Goal: Task Accomplishment & Management: Manage account settings

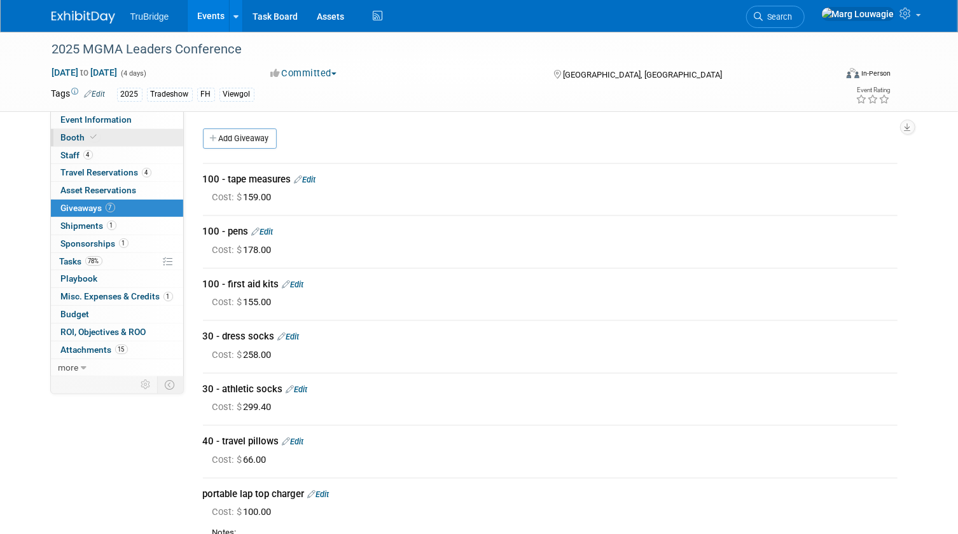
click at [88, 137] on span at bounding box center [93, 137] width 11 height 10
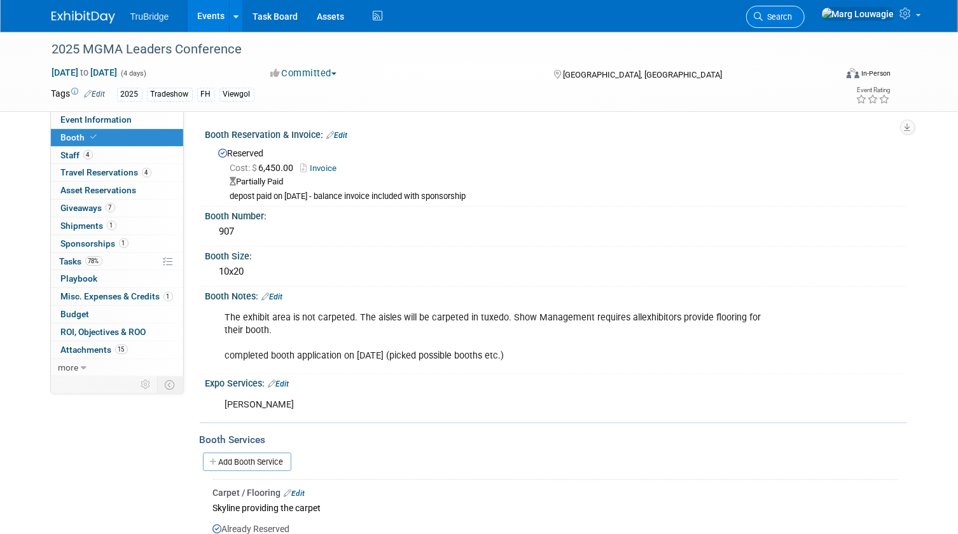
click at [793, 13] on span "Search" at bounding box center [777, 17] width 29 height 10
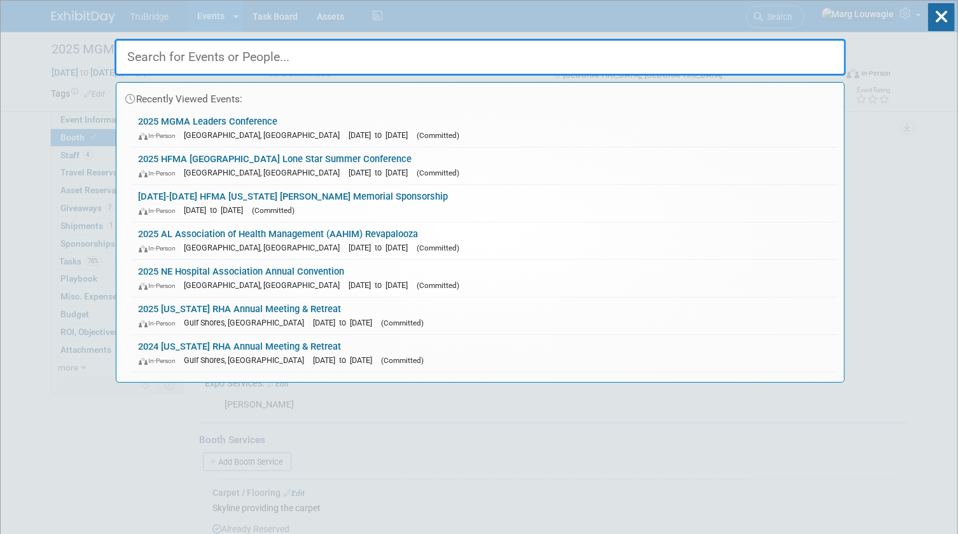
click at [793, 52] on input "text" at bounding box center [481, 57] width 732 height 37
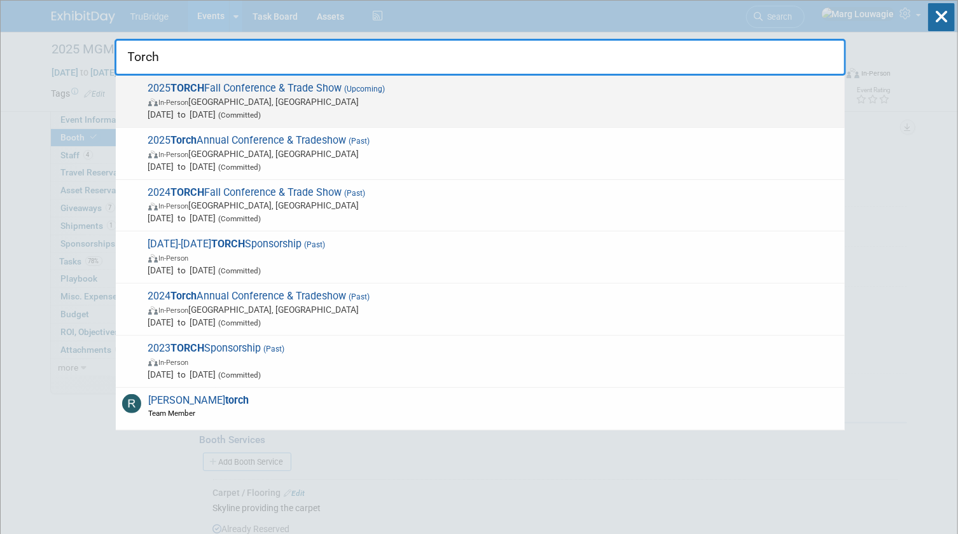
type input "Torch"
click at [202, 95] on span "In-Person Austin, TX" at bounding box center [493, 101] width 690 height 13
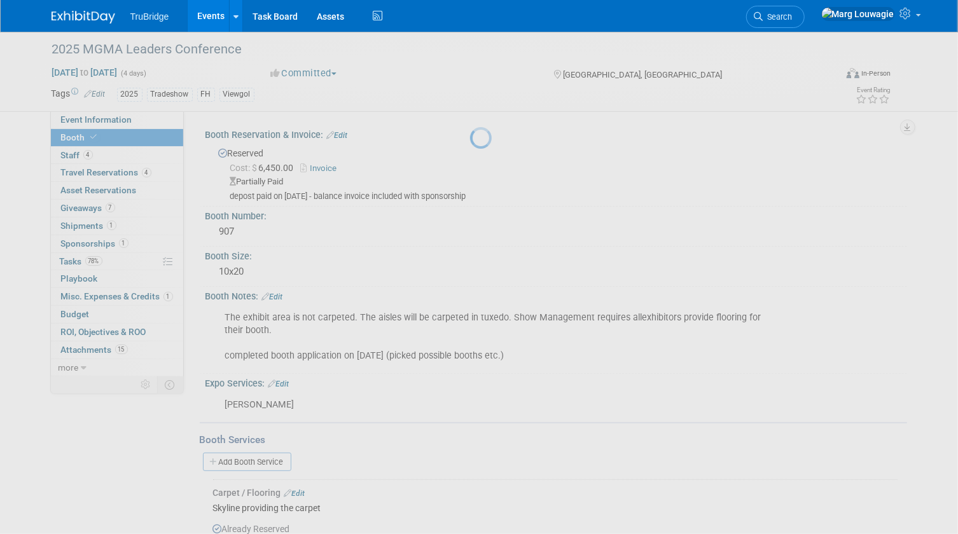
click at [470, 95] on div at bounding box center [479, 267] width 18 height 534
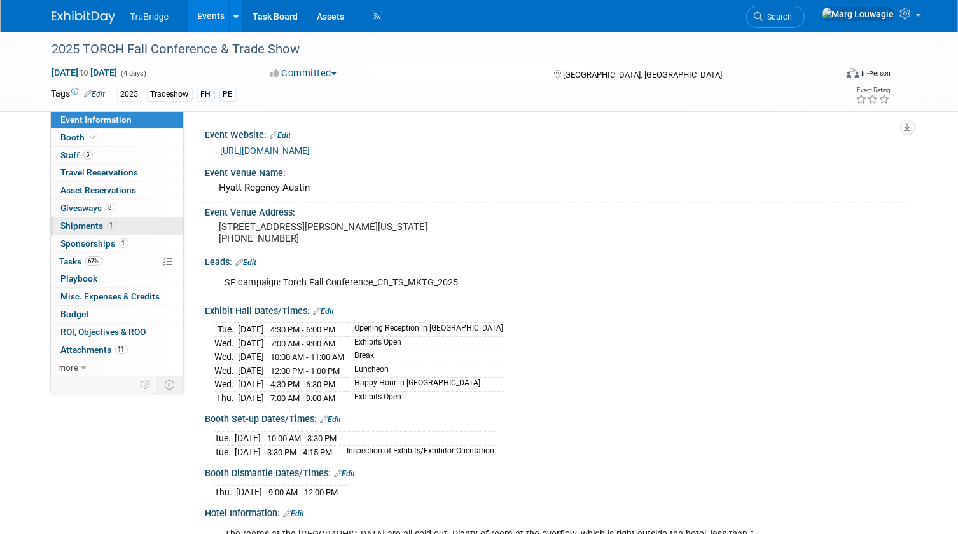
click at [83, 223] on span "Shipments 1" at bounding box center [88, 226] width 55 height 10
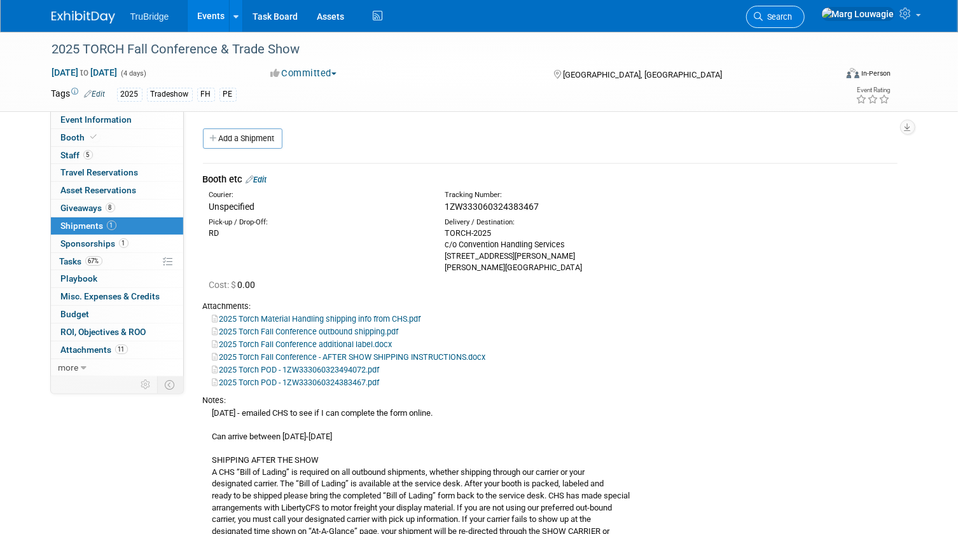
click at [793, 17] on span "Search" at bounding box center [777, 17] width 29 height 10
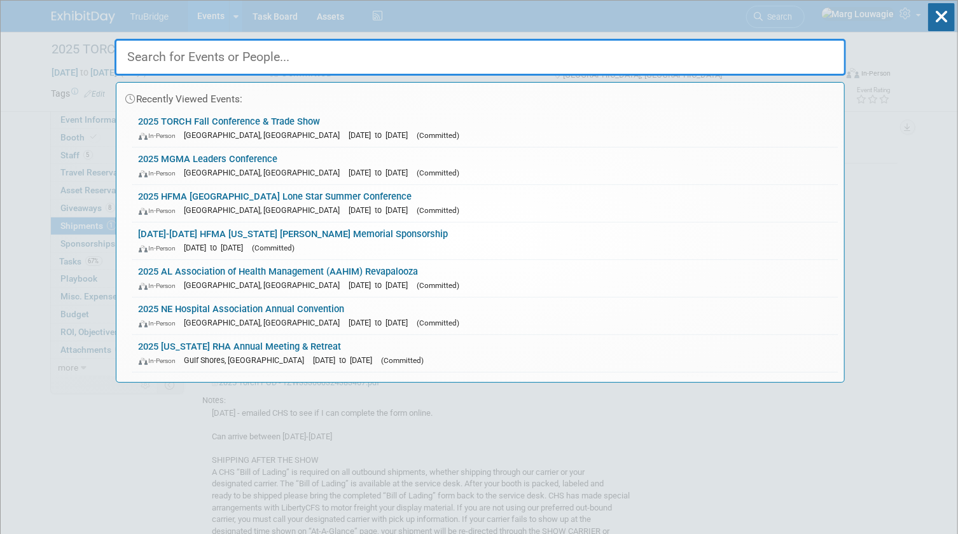
click at [760, 53] on input "text" at bounding box center [481, 57] width 732 height 37
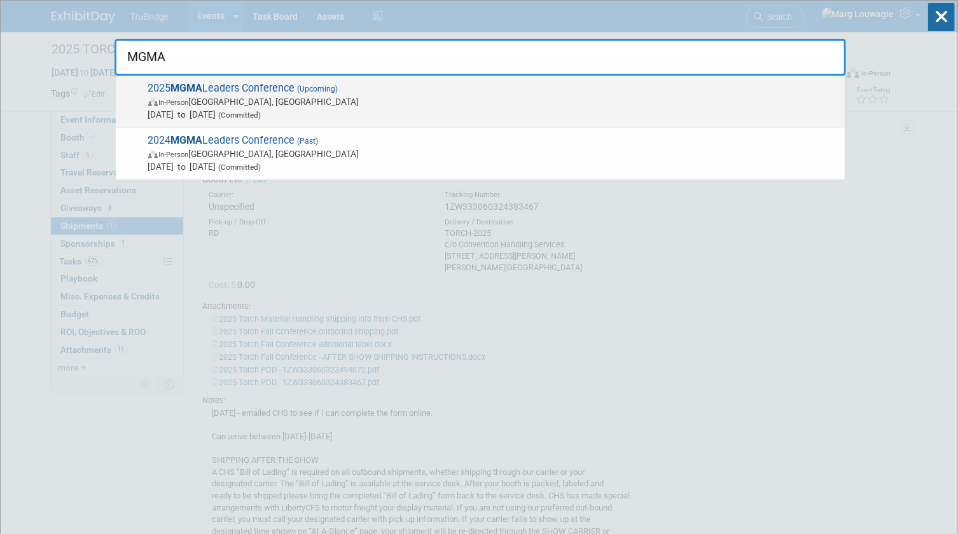
type input "MGMA"
click at [273, 97] on span "In-Person Orlando, FL" at bounding box center [493, 101] width 690 height 13
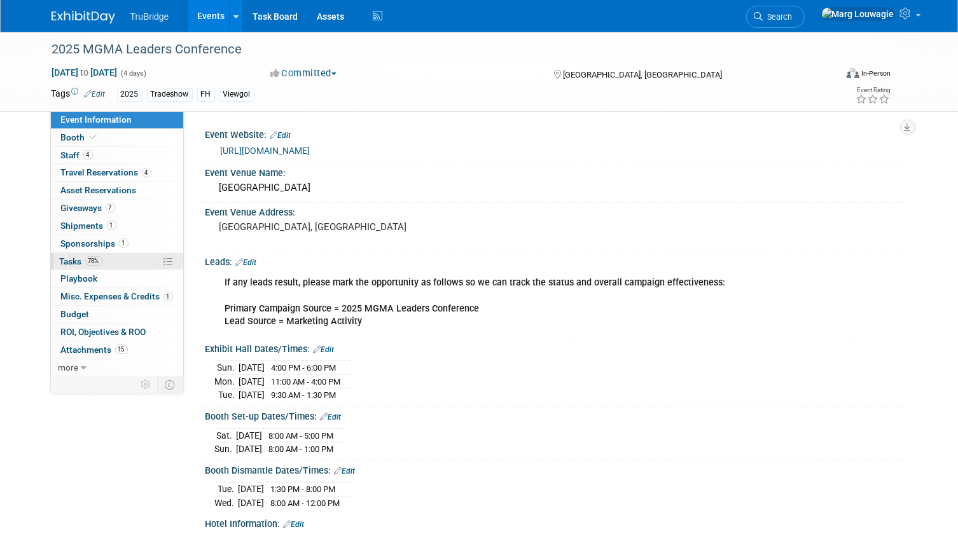
click at [69, 258] on span "Tasks 78%" at bounding box center [81, 261] width 43 height 10
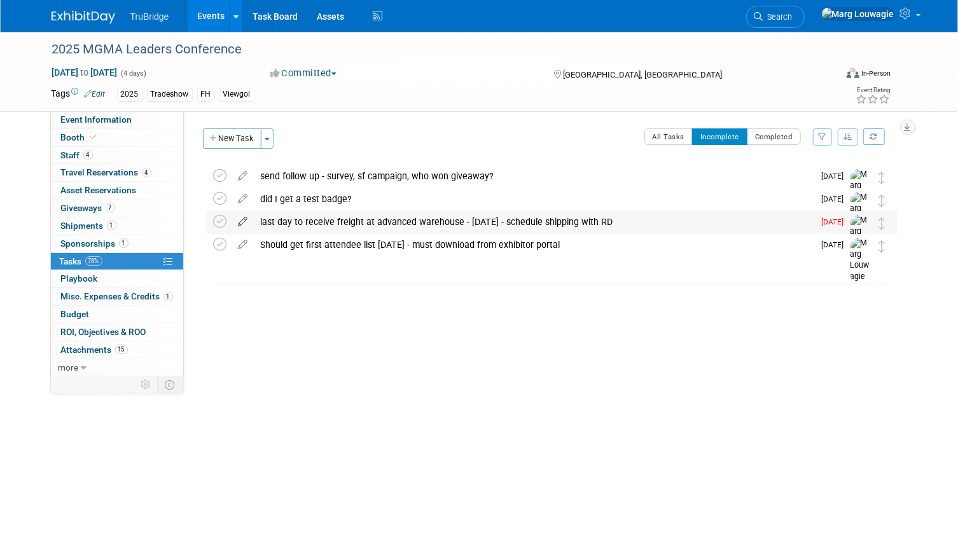
click at [247, 221] on icon at bounding box center [243, 219] width 22 height 16
select select "7"
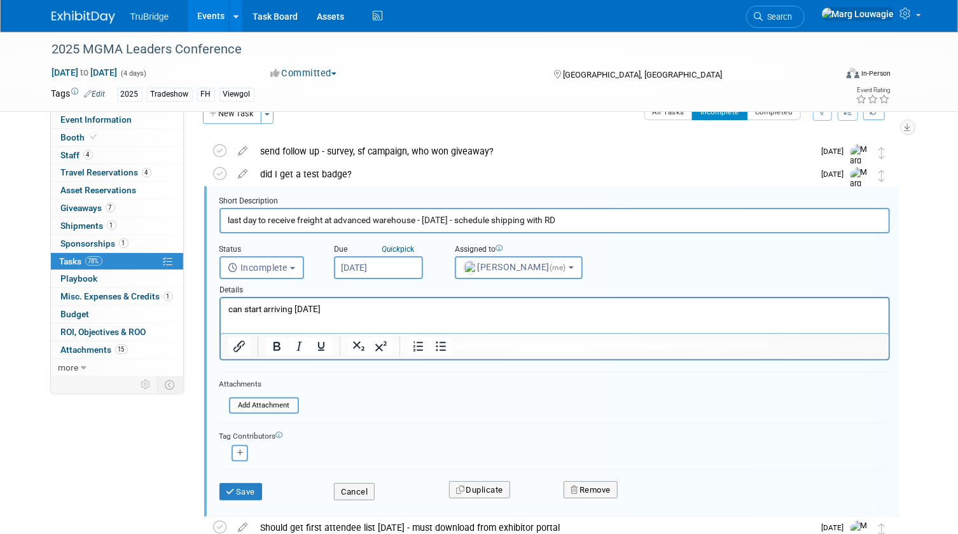
click at [392, 267] on input "[DATE]" at bounding box center [378, 267] width 89 height 23
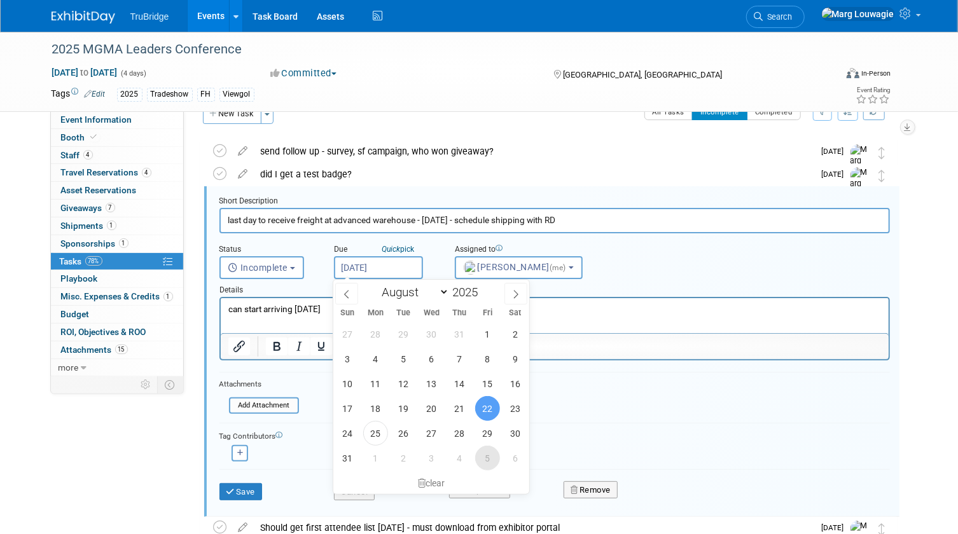
click at [483, 456] on span "5" at bounding box center [487, 458] width 25 height 25
type input "[DATE]"
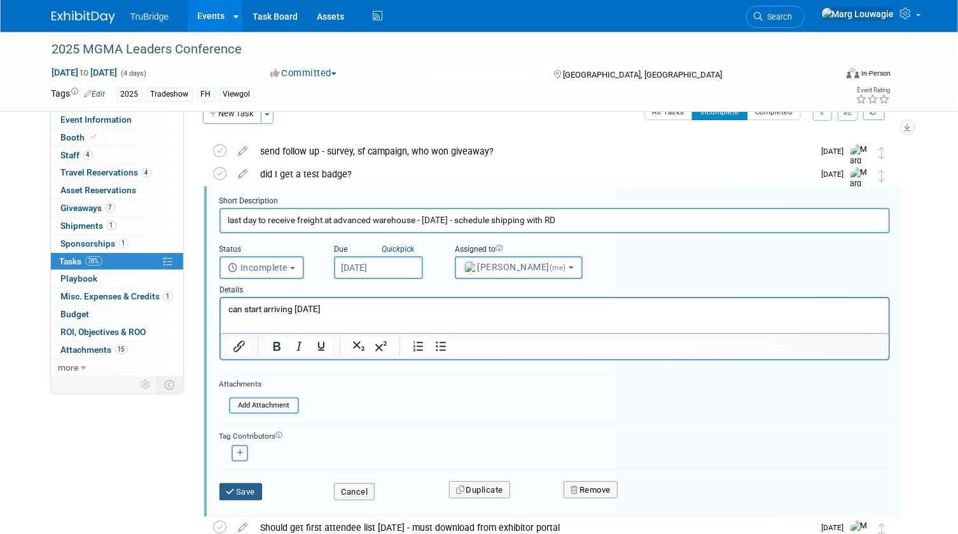
click at [246, 487] on button "Save" at bounding box center [241, 493] width 43 height 18
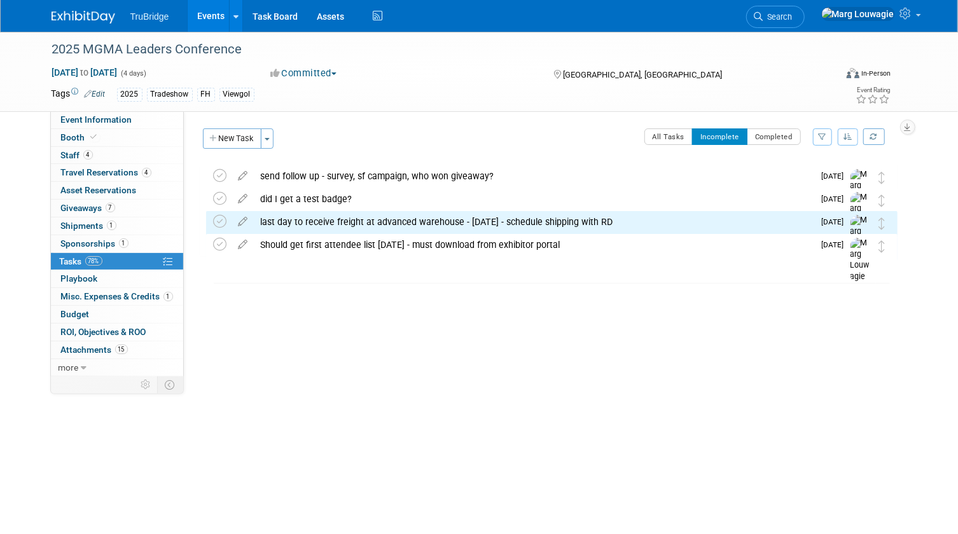
click at [388, 221] on div "last day to receive freight at advanced warehouse - [DATE] - schedule shipping …" at bounding box center [534, 222] width 560 height 22
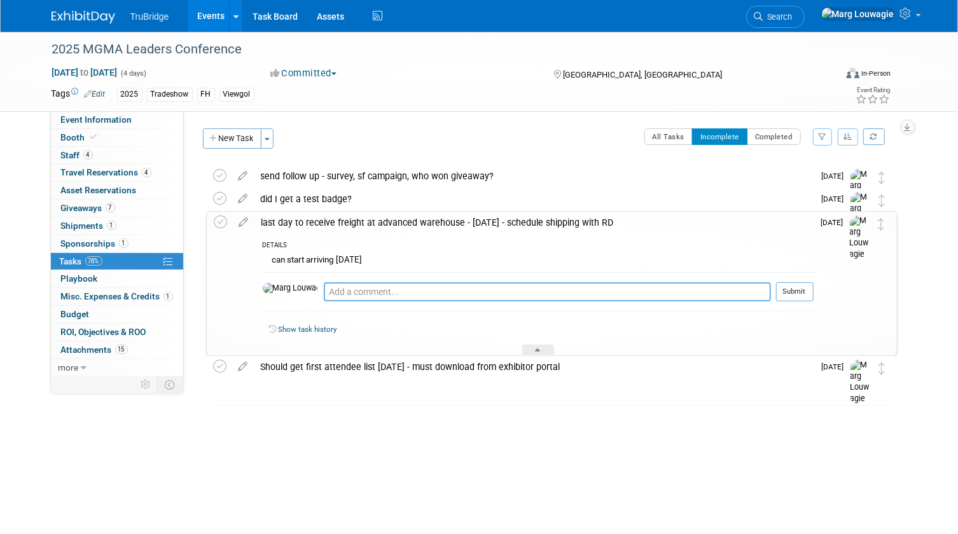
click at [373, 290] on textarea at bounding box center [547, 291] width 447 height 19
type textarea "added to spreadsheet - just need to double check"
click at [795, 296] on button "Submit" at bounding box center [795, 291] width 38 height 19
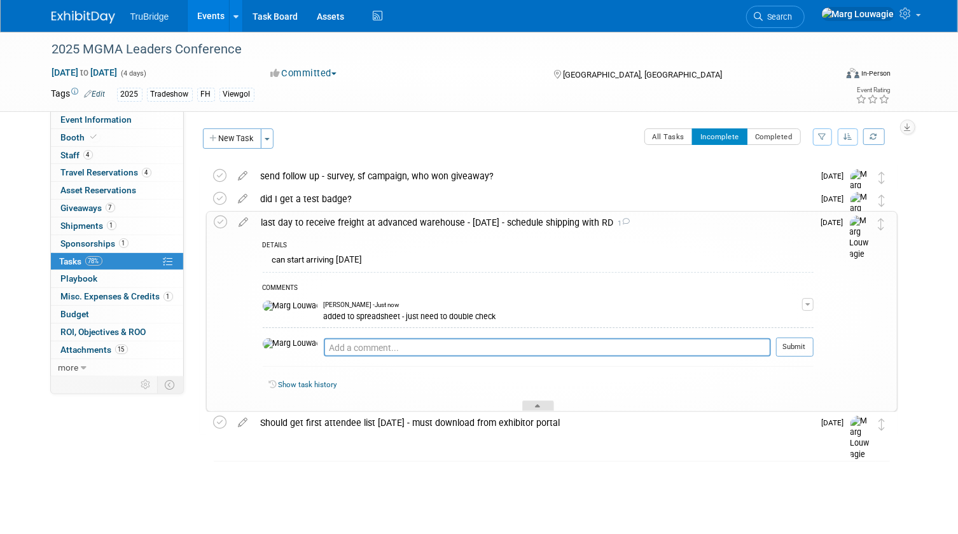
click at [541, 407] on icon at bounding box center [538, 409] width 5 height 8
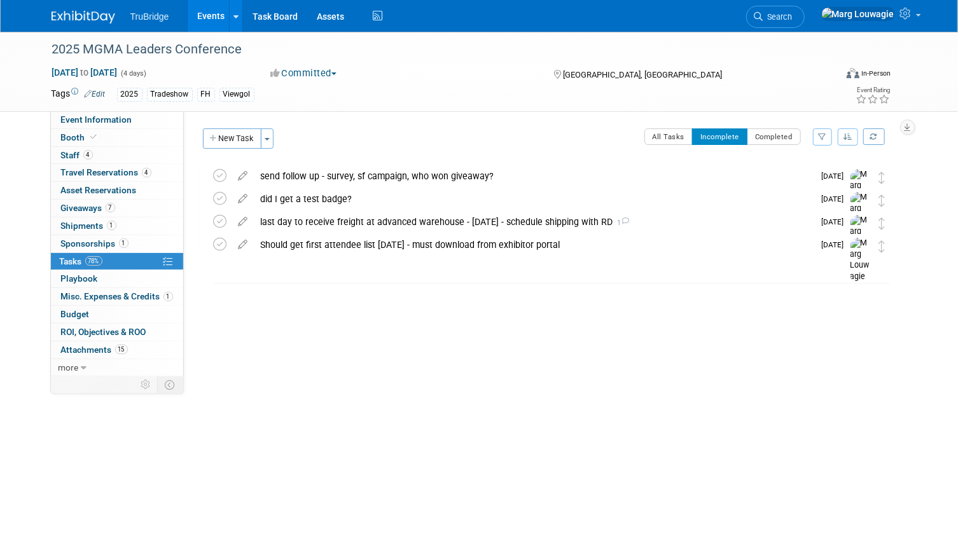
click at [805, 22] on link "Search" at bounding box center [775, 17] width 59 height 22
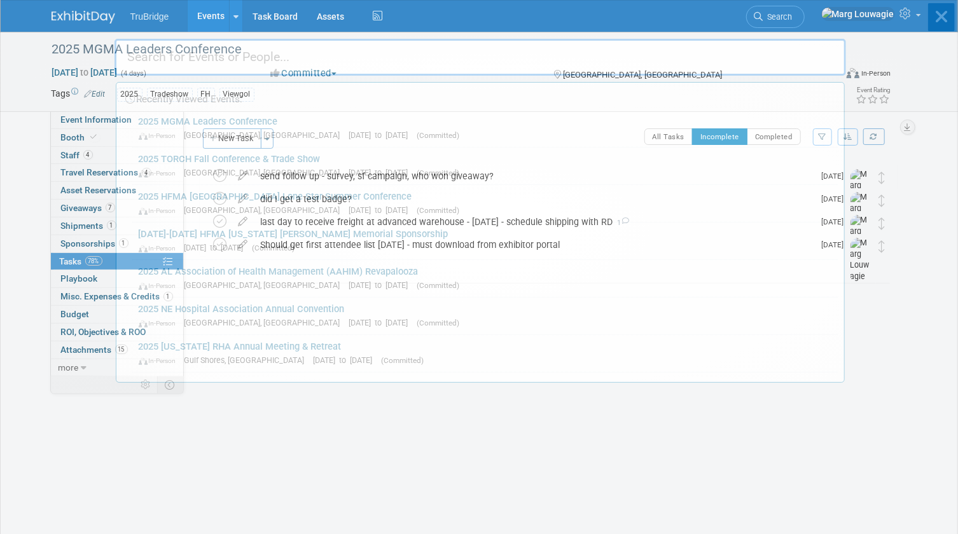
click at [823, 50] on input "text" at bounding box center [481, 57] width 732 height 37
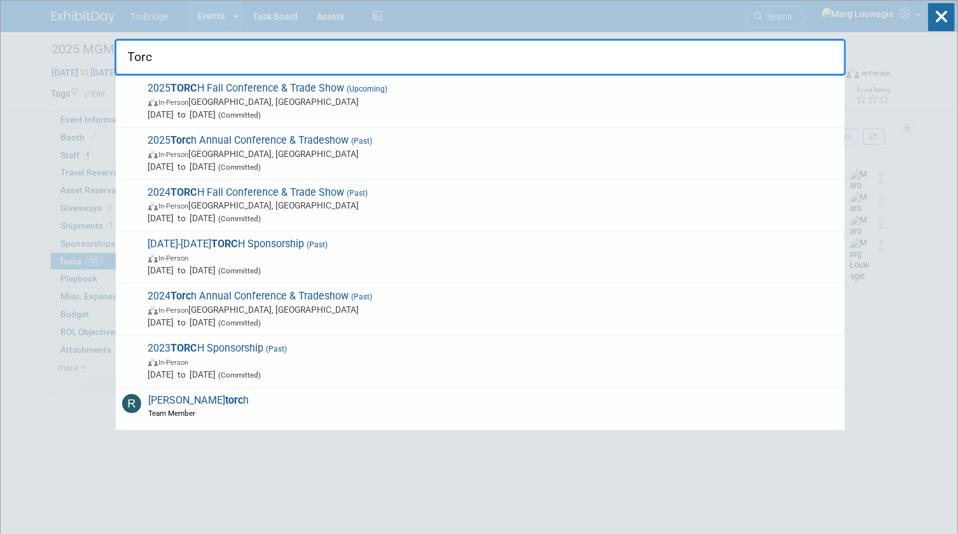
type input "Torch"
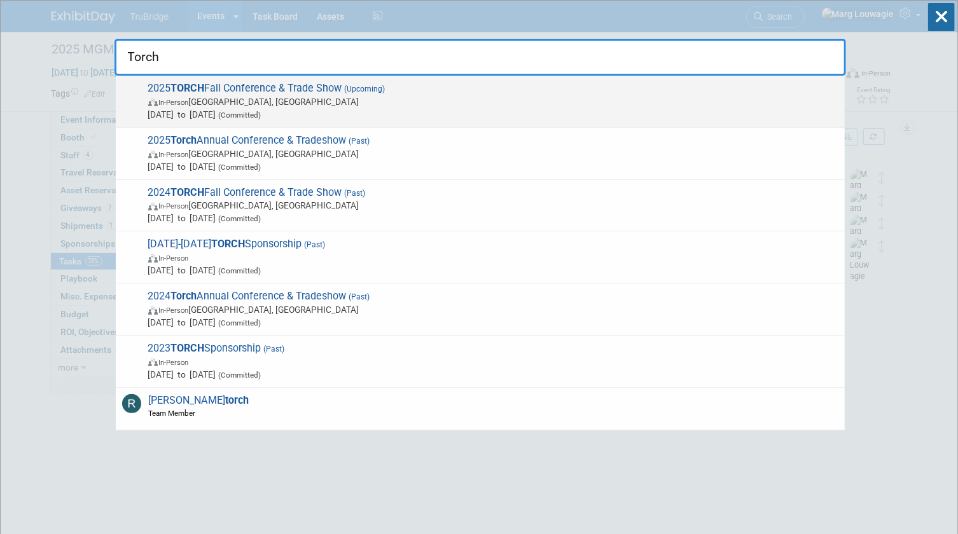
click at [344, 92] on span "2025 TORCH Fall Conference & Trade Show (Upcoming) In-Person [GEOGRAPHIC_DATA],…" at bounding box center [491, 101] width 694 height 39
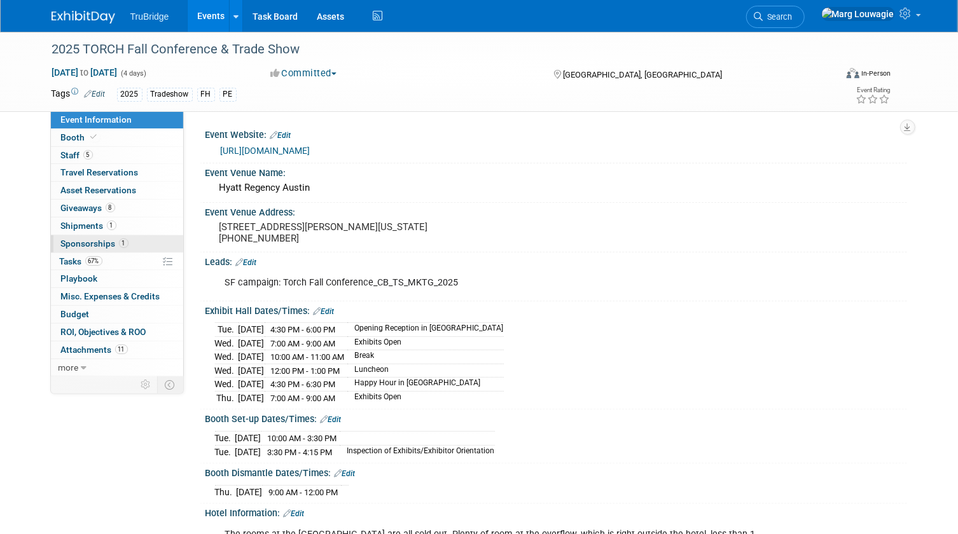
click at [65, 240] on span "Sponsorships 1" at bounding box center [94, 244] width 67 height 10
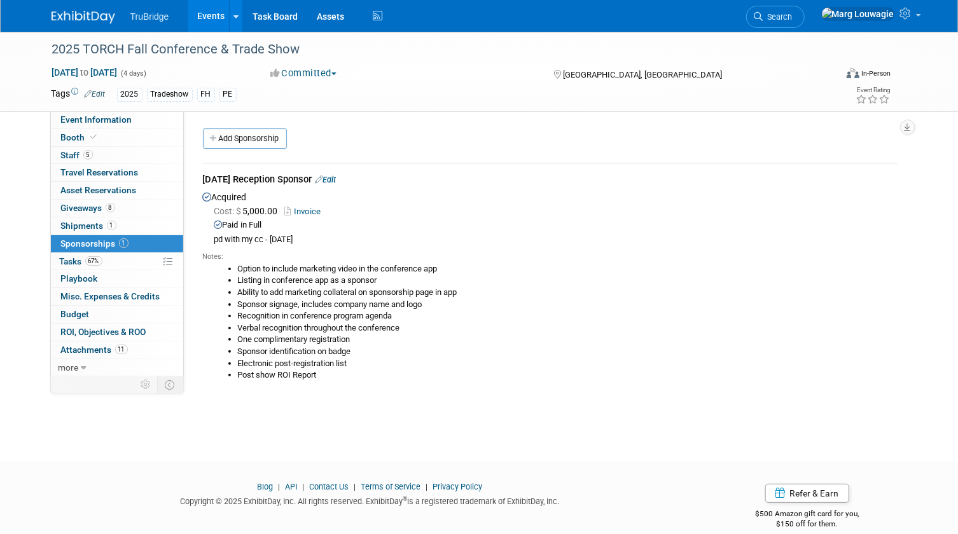
click at [337, 175] on link "Edit" at bounding box center [326, 180] width 21 height 10
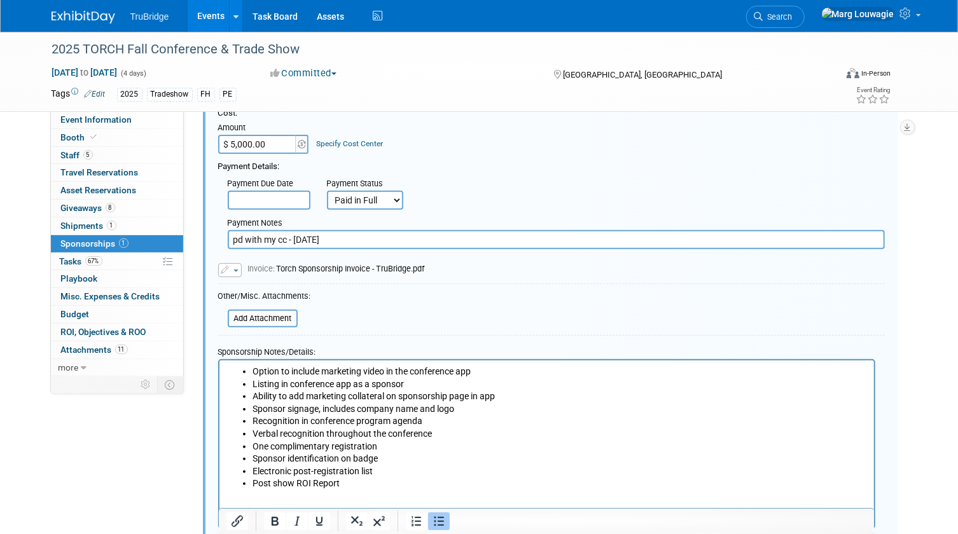
scroll to position [173, 0]
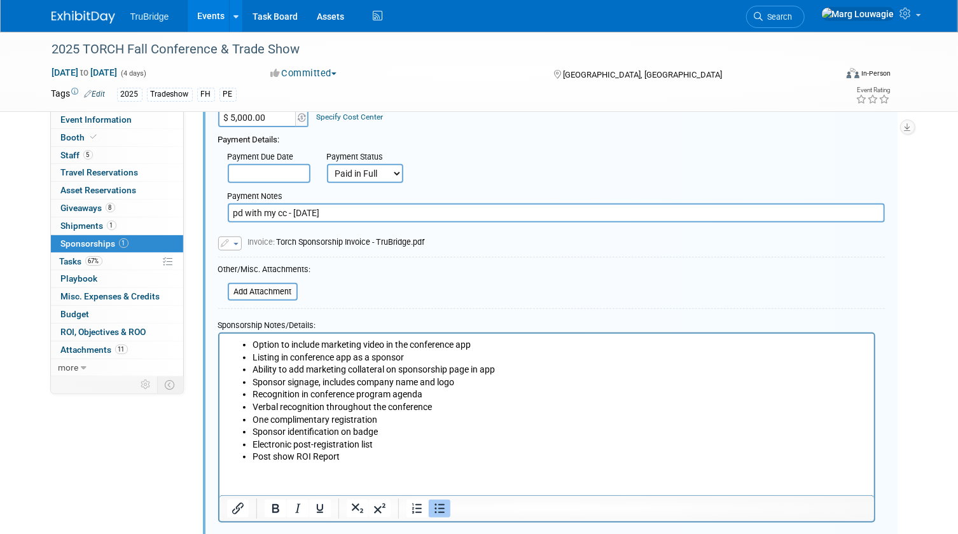
click at [394, 244] on span "Invoice: Torch Sponsorship Invoice - TruBridge.pdf" at bounding box center [336, 242] width 177 height 10
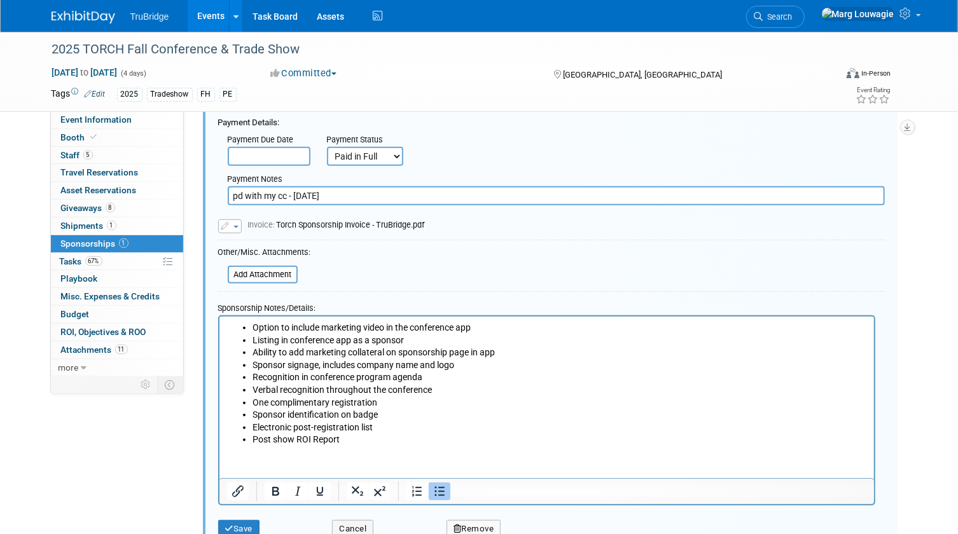
scroll to position [344, 0]
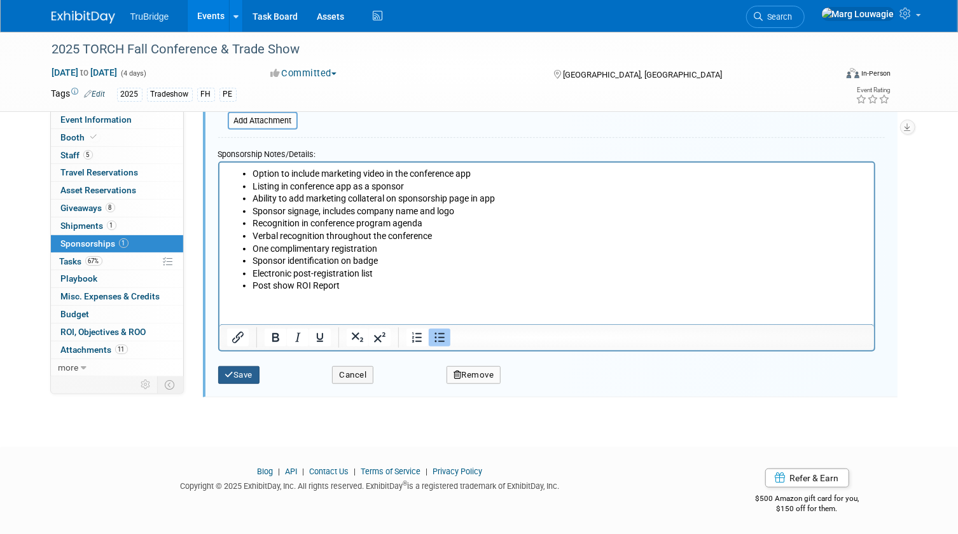
click at [249, 369] on button "Save" at bounding box center [239, 375] width 42 height 18
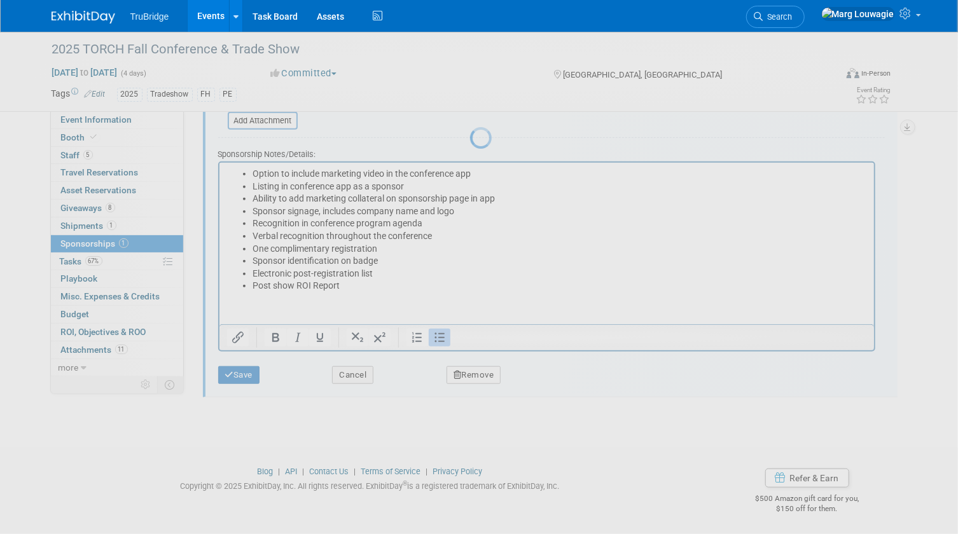
scroll to position [17, 0]
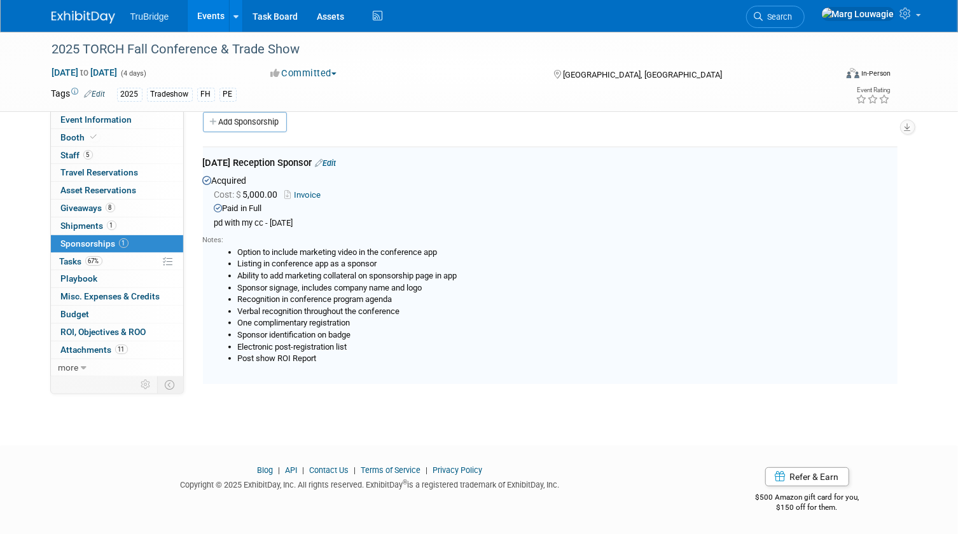
click at [311, 193] on link "Invoice" at bounding box center [305, 195] width 41 height 10
drag, startPoint x: 103, startPoint y: 345, endPoint x: 108, endPoint y: 341, distance: 6.8
click at [103, 345] on span "Attachments 11" at bounding box center [94, 350] width 67 height 10
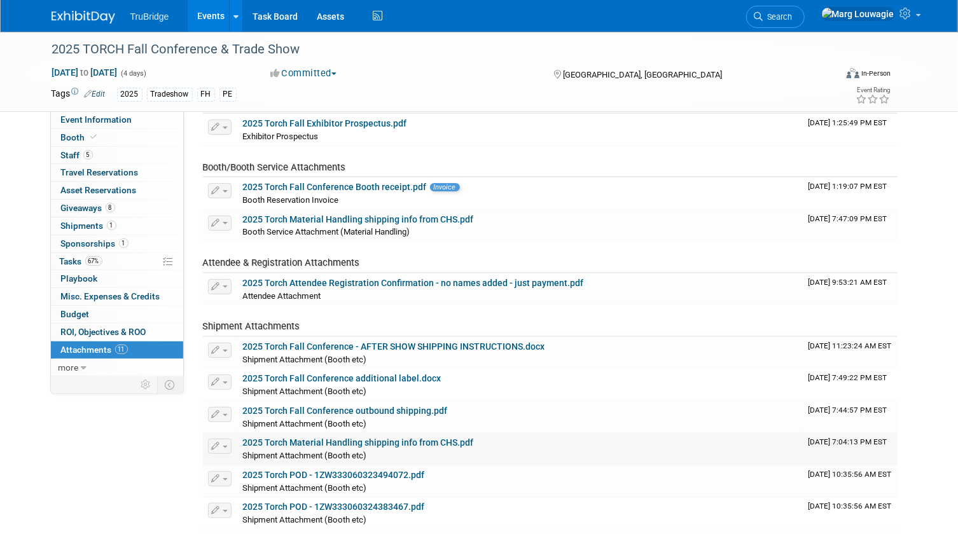
scroll to position [0, 0]
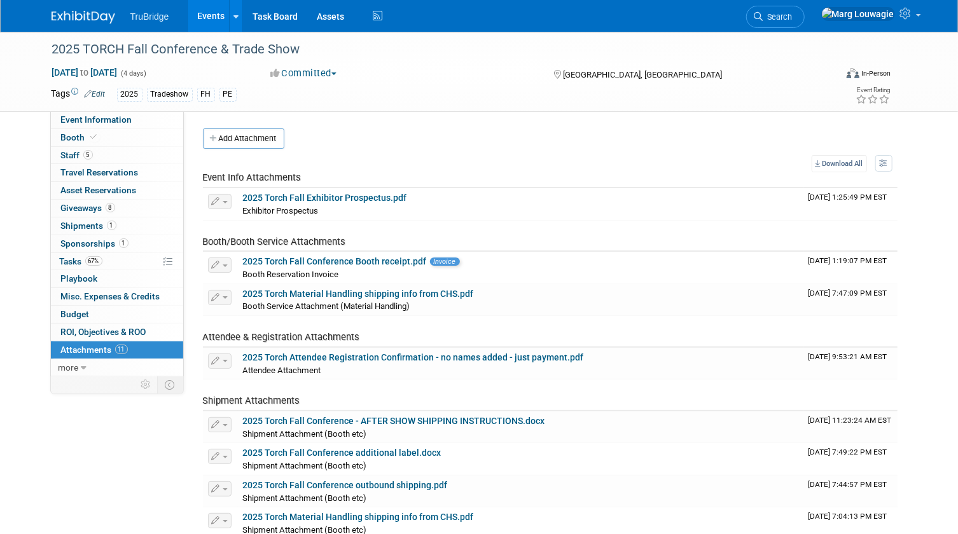
drag, startPoint x: 104, startPoint y: 235, endPoint x: 140, endPoint y: 232, distance: 35.8
click at [104, 235] on link "1 Sponsorships 1" at bounding box center [117, 243] width 132 height 17
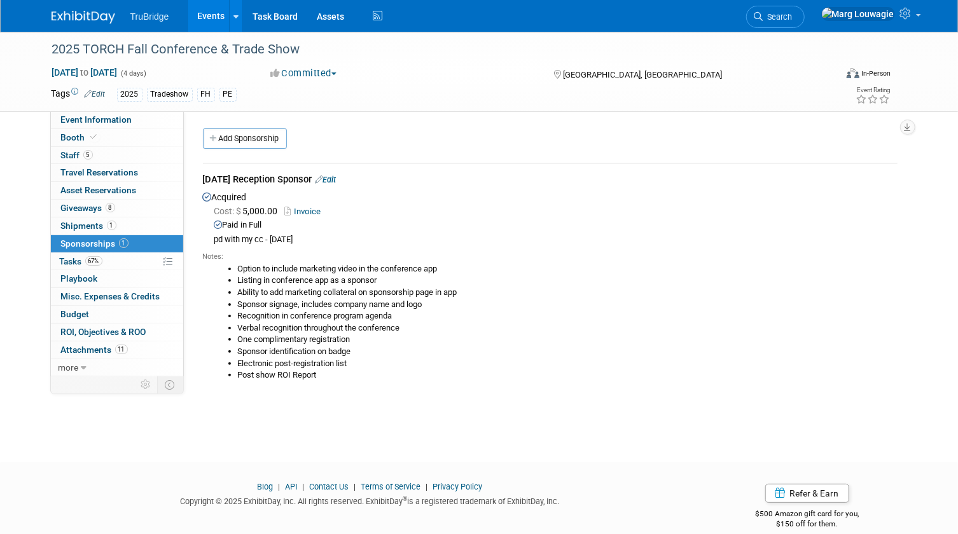
click at [337, 178] on link "Edit" at bounding box center [326, 180] width 21 height 10
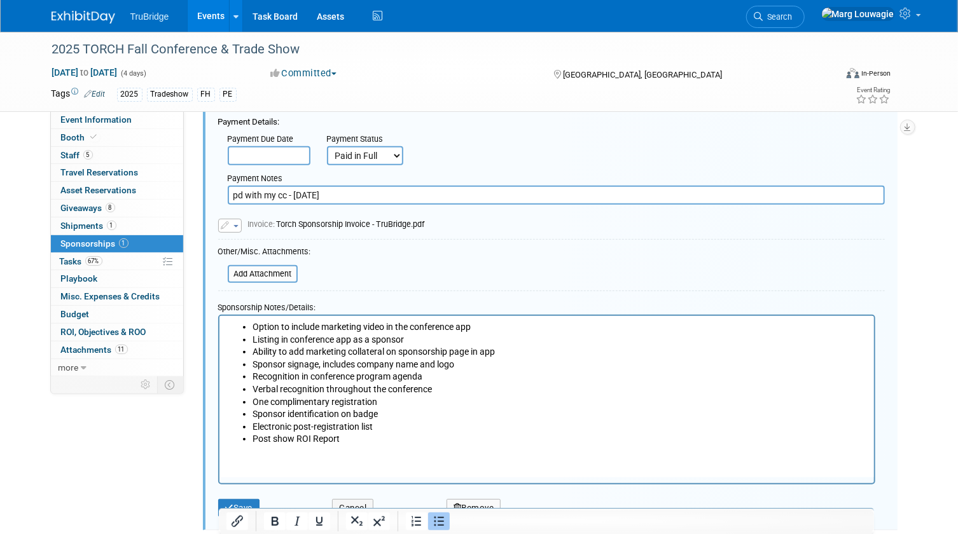
scroll to position [192, 0]
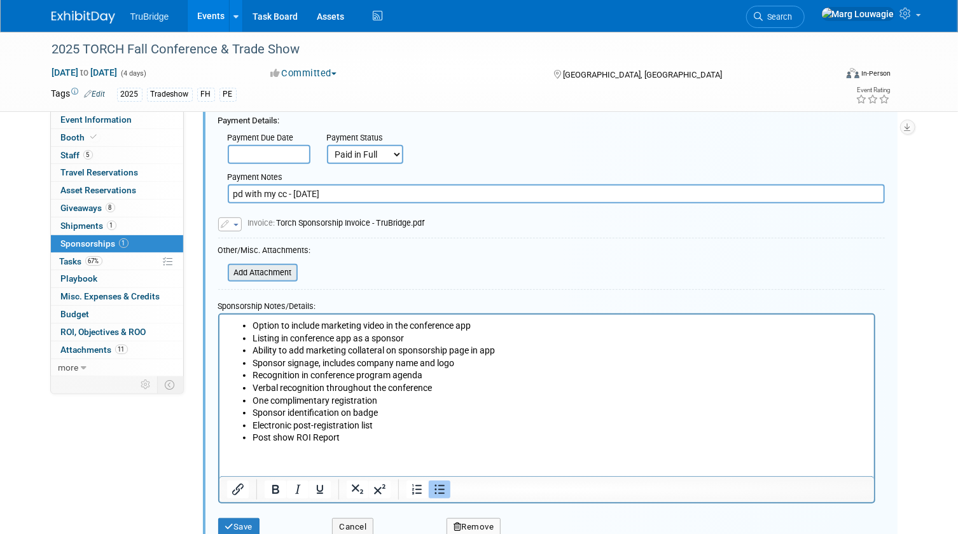
click at [261, 270] on input "file" at bounding box center [220, 272] width 151 height 15
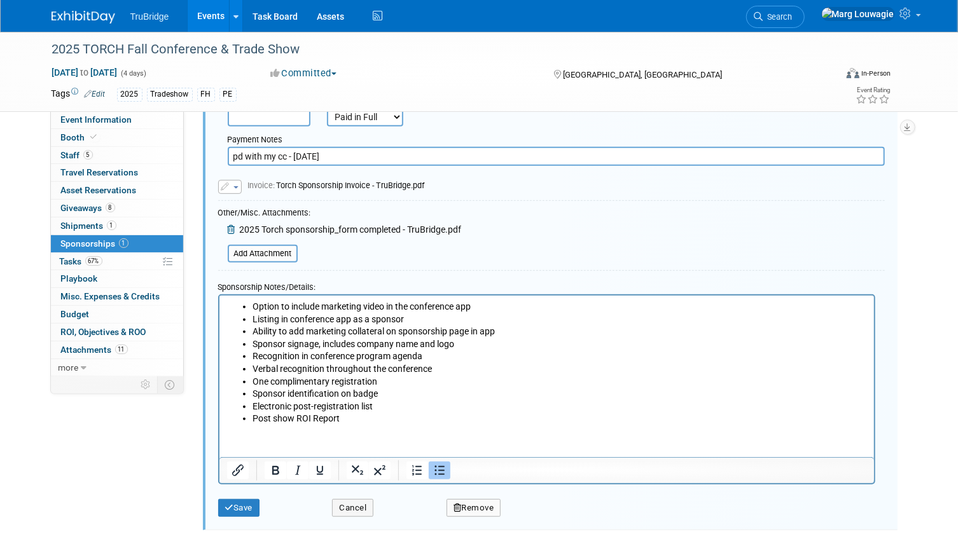
scroll to position [363, 0]
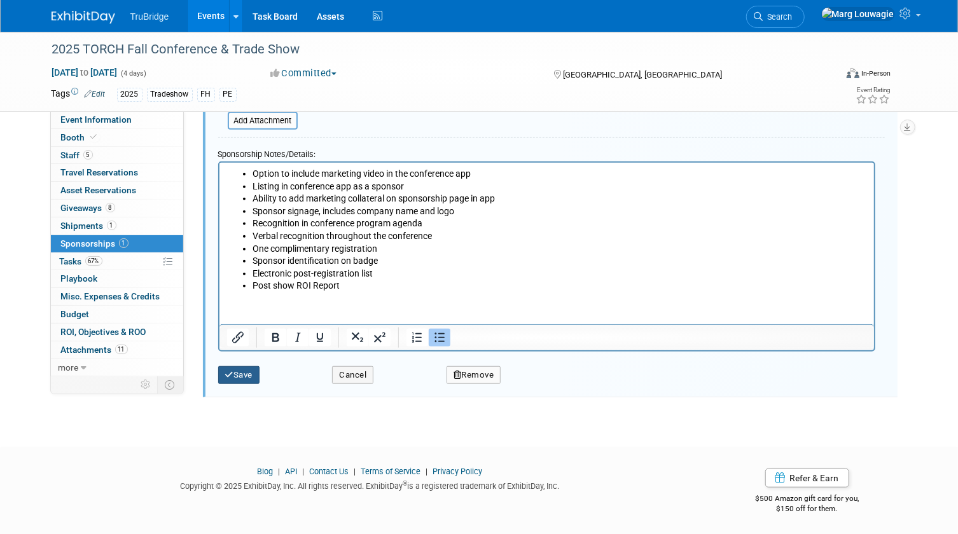
click at [240, 370] on button "Save" at bounding box center [239, 375] width 42 height 18
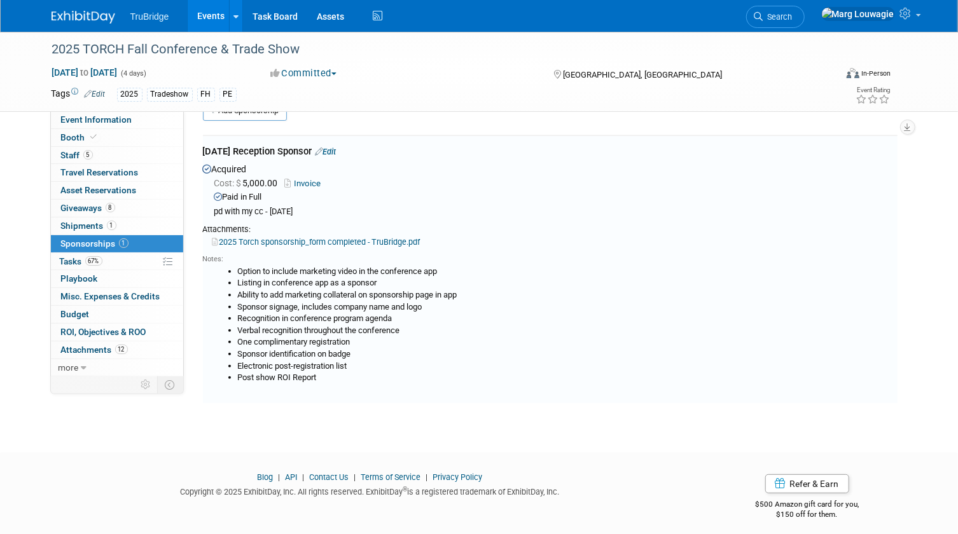
scroll to position [19, 0]
